Goal: Information Seeking & Learning: Check status

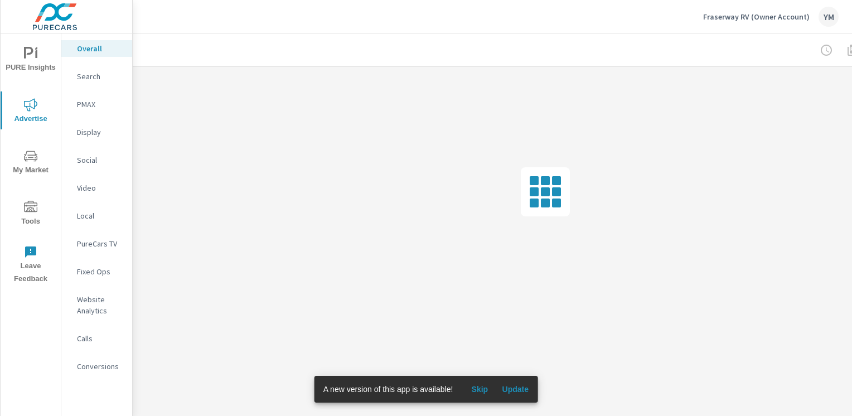
click at [483, 393] on span "Skip" at bounding box center [479, 389] width 27 height 10
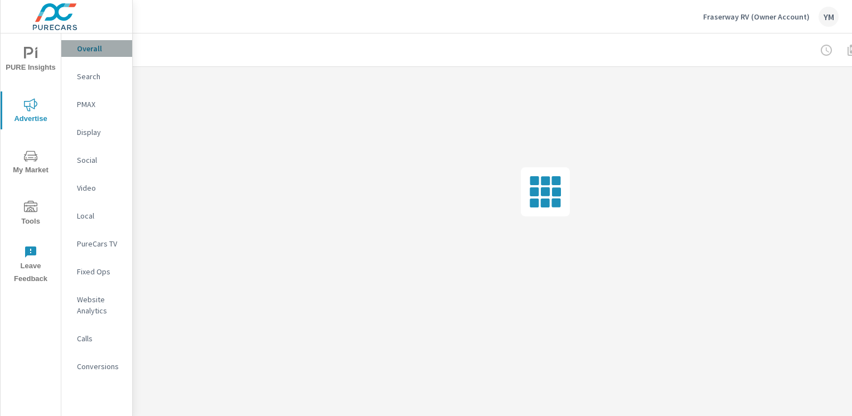
click at [104, 48] on p "Overall" at bounding box center [100, 48] width 46 height 11
click at [85, 75] on p "Search" at bounding box center [100, 76] width 46 height 11
click at [87, 103] on p "PMAX" at bounding box center [100, 104] width 46 height 11
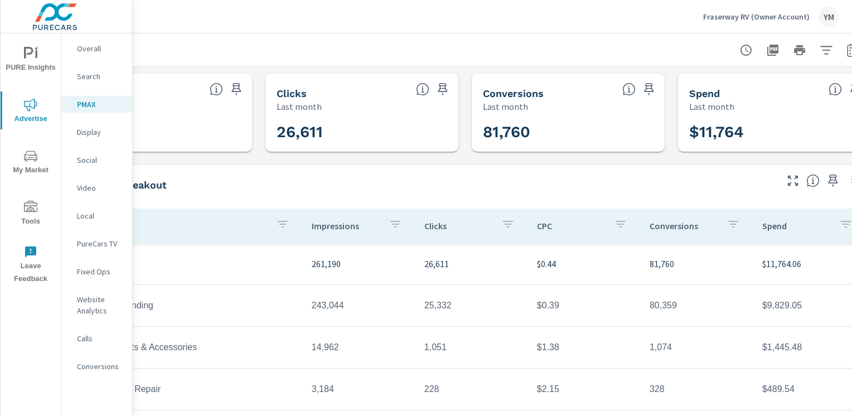
scroll to position [0, 114]
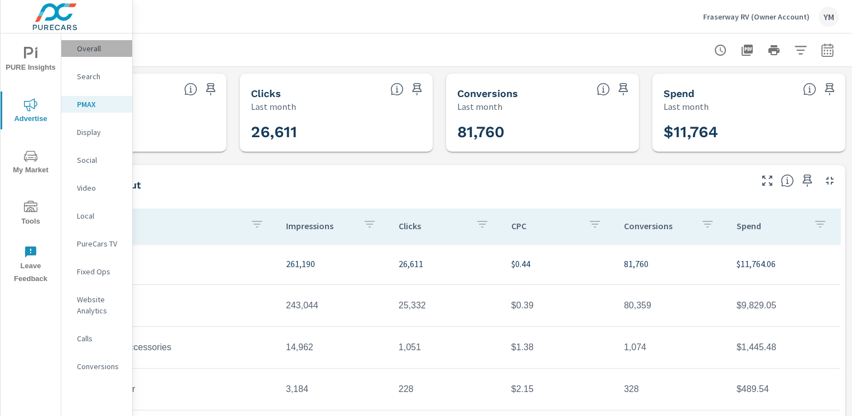
click at [90, 48] on p "Overall" at bounding box center [100, 48] width 46 height 11
